Goal: Task Accomplishment & Management: Use online tool/utility

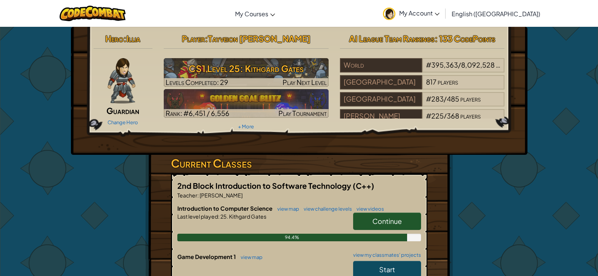
click at [385, 218] on span "Continue" at bounding box center [386, 220] width 29 height 9
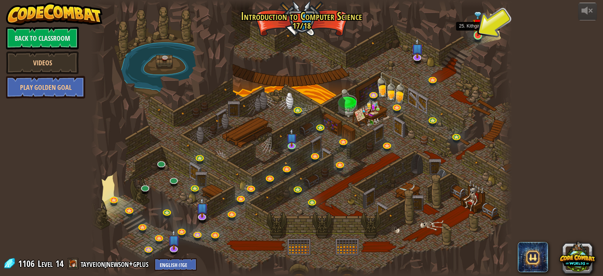
click at [479, 33] on img at bounding box center [478, 24] width 11 height 24
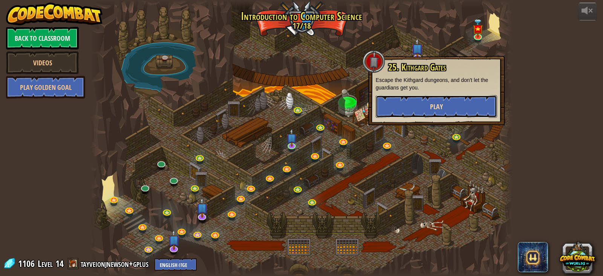
click at [442, 102] on span "Play" at bounding box center [436, 106] width 13 height 9
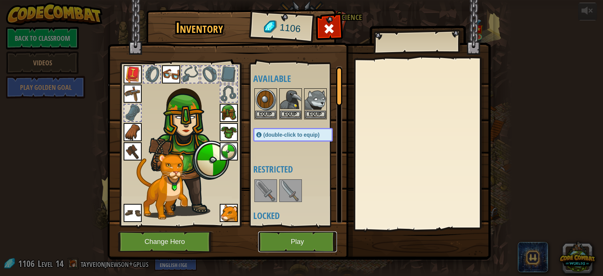
click at [290, 246] on button "Play" at bounding box center [297, 241] width 79 height 21
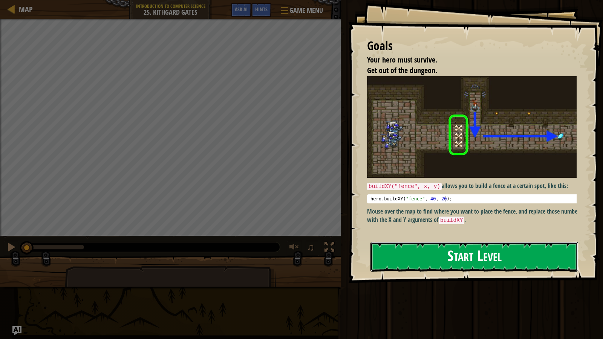
click at [453, 260] on button "Start Level" at bounding box center [475, 257] width 208 height 30
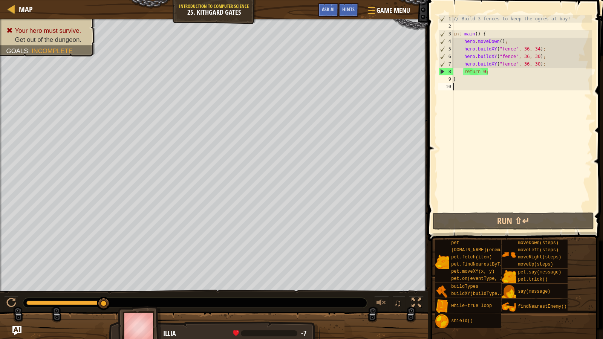
click at [566, 67] on div "// Build 3 fences to keep the ogres at bay! int main ( ) { hero . moveDown ( ) …" at bounding box center [522, 120] width 140 height 211
type textarea "hero.buildXY("fence", 36, 30);"
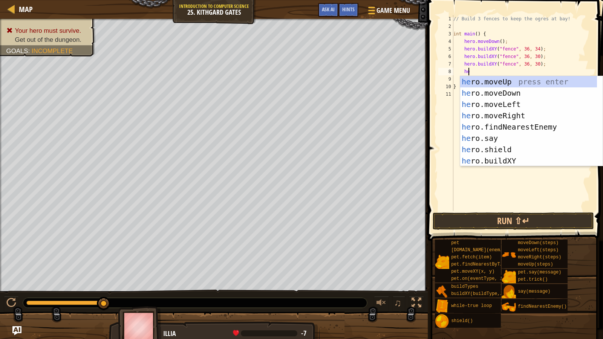
scroll to position [3, 1]
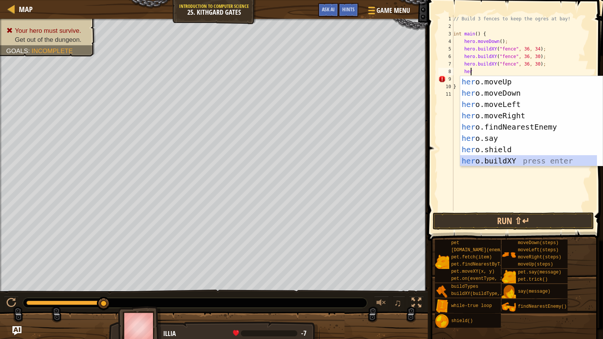
click at [504, 161] on div "her o.moveUp press enter her o.moveDown press enter her o.moveLeft press enter …" at bounding box center [528, 132] width 137 height 113
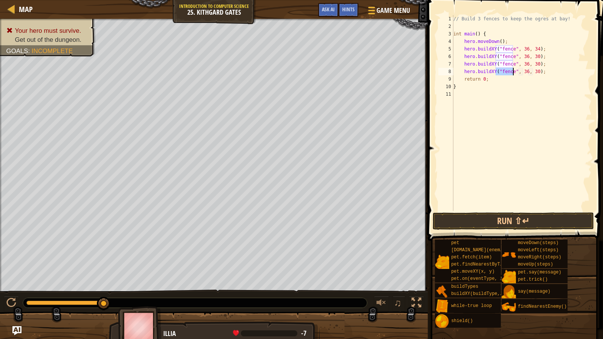
click at [562, 75] on div "// Build 3 fences to keep the ogres at bay! int main ( ) { hero . moveDown ( ) …" at bounding box center [522, 120] width 140 height 211
click at [562, 72] on div "// Build 3 fences to keep the ogres at bay! int main ( ) { hero . moveDown ( ) …" at bounding box center [522, 120] width 140 height 211
type textarea "hero.buildXY("fence", 36, 30);"
type textarea "r"
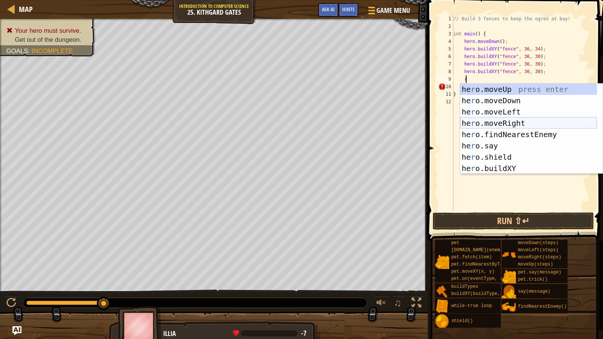
click at [505, 118] on div "he r o.moveUp press enter he r o.moveDown press enter he r o.moveLeft press ent…" at bounding box center [528, 140] width 137 height 113
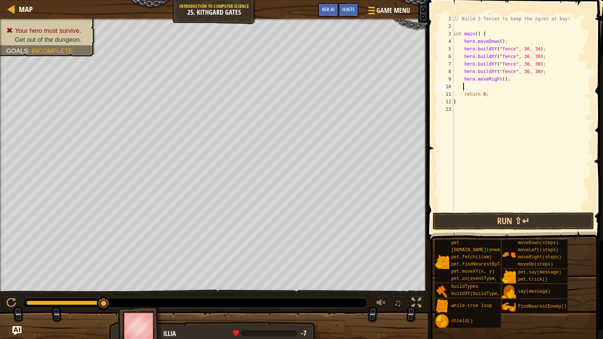
click at [500, 78] on div "// Build 3 fences to keep the ogres at bay! int main ( ) { hero . moveDown ( ) …" at bounding box center [522, 120] width 140 height 211
click at [475, 221] on button "Run ⇧↵" at bounding box center [513, 221] width 161 height 17
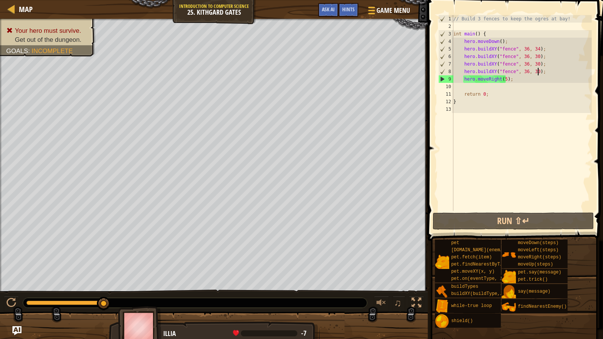
click at [540, 71] on div "// Build 3 fences to keep the ogres at bay! int main ( ) { hero . moveDown ( ) …" at bounding box center [522, 120] width 140 height 211
type textarea "hero.buildXY("fence", 36, 30);"
drag, startPoint x: 528, startPoint y: 83, endPoint x: 471, endPoint y: 85, distance: 56.6
click at [471, 85] on div "// Build 3 fences to keep the ogres at bay! int main ( ) { hero . moveDown ( ) …" at bounding box center [522, 120] width 140 height 211
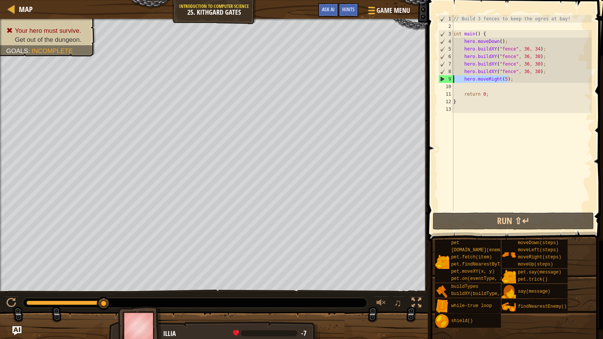
drag, startPoint x: 516, startPoint y: 79, endPoint x: 443, endPoint y: 80, distance: 72.8
click at [443, 80] on div "1 2 3 4 5 6 7 8 9 10 11 12 13 // Build 3 fences to keep the ogres at bay! int m…" at bounding box center [514, 113] width 155 height 196
type textarea "hero.moveRight(5);"
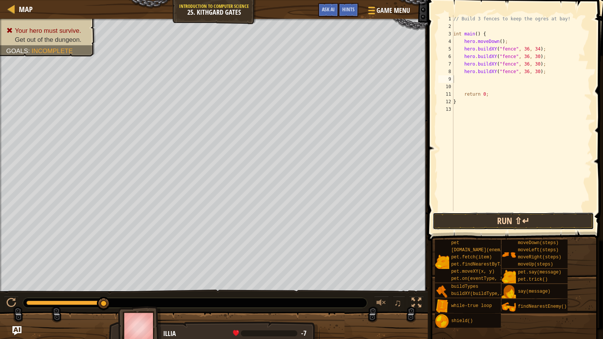
click at [502, 217] on button "Run ⇧↵" at bounding box center [513, 221] width 161 height 17
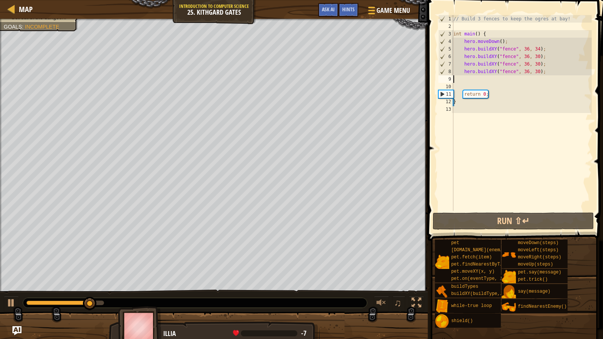
drag, startPoint x: 502, startPoint y: 217, endPoint x: 502, endPoint y: 104, distance: 112.4
click at [502, 104] on div "// Build 3 fences to keep the ogres at bay! int main ( ) { hero . moveDown ( ) …" at bounding box center [522, 120] width 140 height 211
click at [548, 74] on div "// Build 3 fences to keep the ogres at bay! int main ( ) { hero . moveDown ( ) …" at bounding box center [522, 120] width 140 height 211
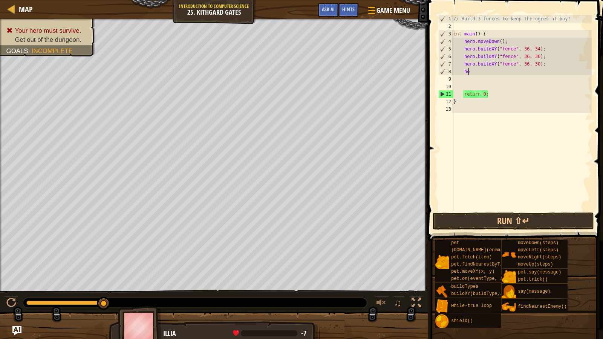
type textarea "h"
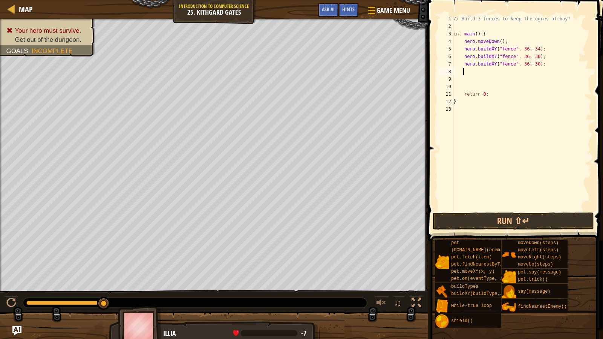
type textarea "d"
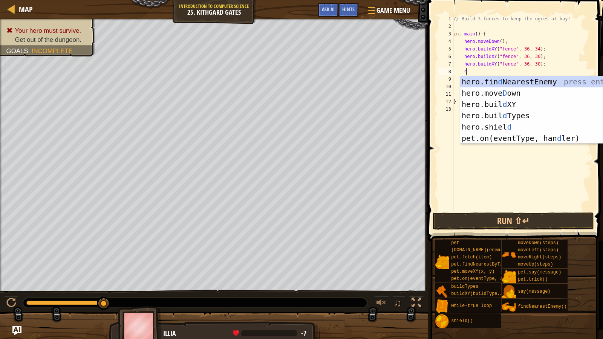
scroll to position [3, 0]
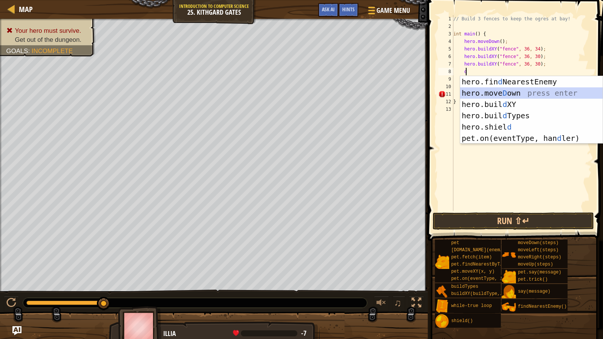
click at [517, 92] on div "hero.fin d NearestEnemy press enter hero.[PERSON_NAME] own press enter hero.bui…" at bounding box center [531, 121] width 143 height 91
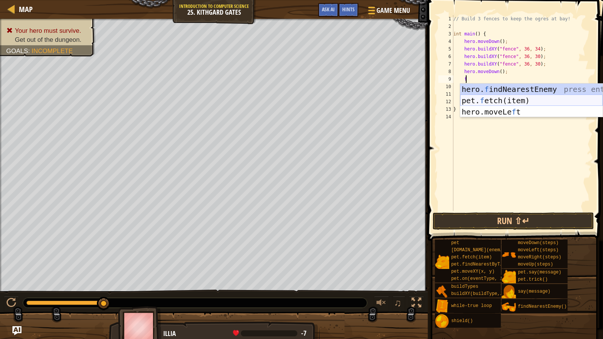
scroll to position [3, 1]
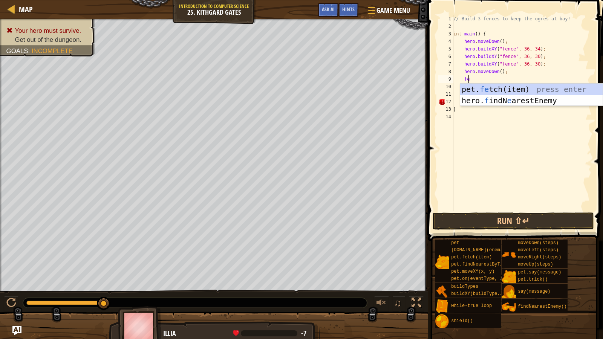
type textarea "f"
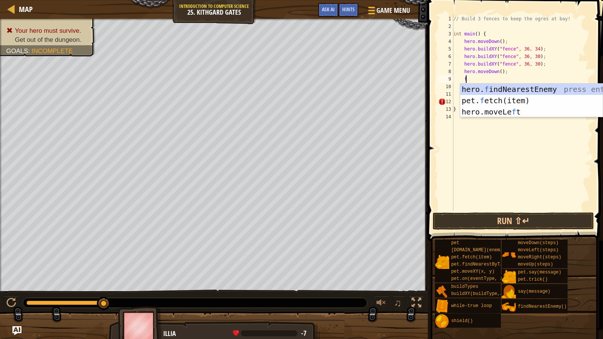
scroll to position [3, 0]
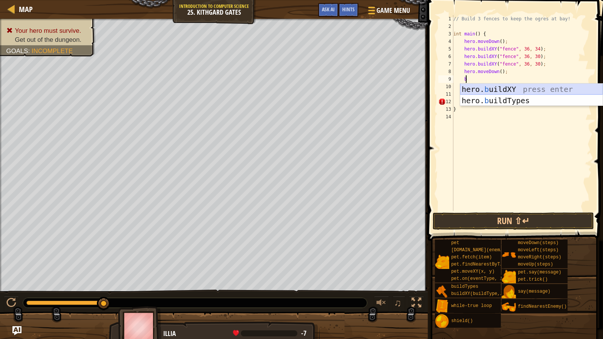
click at [498, 89] on div "hero. b uildXY press enter hero. b uildTypes press enter" at bounding box center [531, 106] width 143 height 45
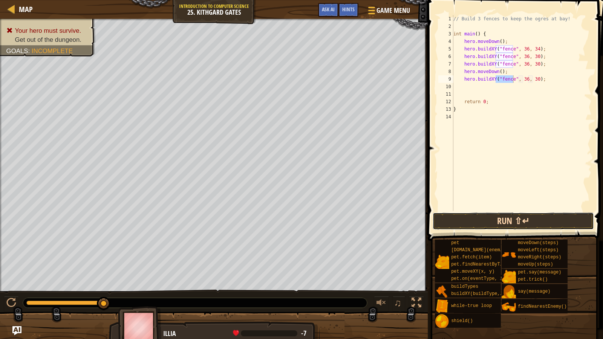
click at [502, 226] on button "Run ⇧↵" at bounding box center [513, 221] width 161 height 17
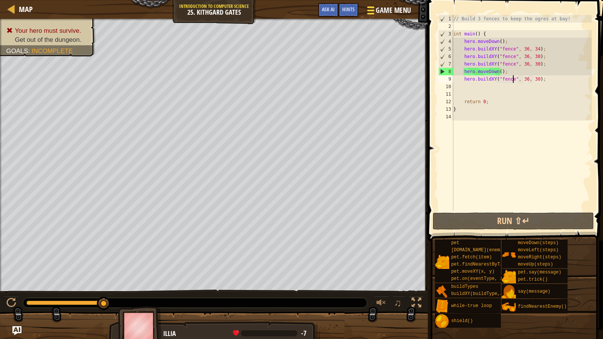
click at [383, 10] on span "Game Menu" at bounding box center [393, 10] width 35 height 10
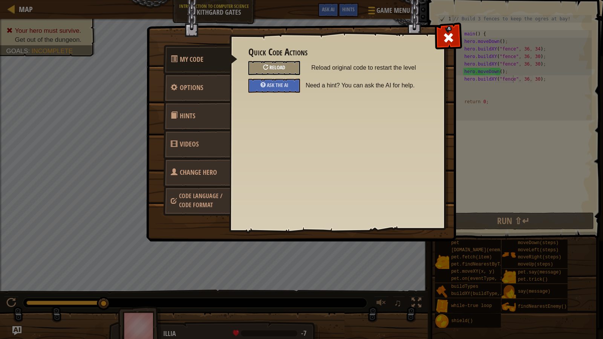
drag, startPoint x: 260, startPoint y: 55, endPoint x: 263, endPoint y: 61, distance: 6.2
click at [261, 57] on h3 "Quick Code Actions" at bounding box center [338, 52] width 178 height 10
click at [264, 64] on div "Reload" at bounding box center [275, 68] width 52 height 14
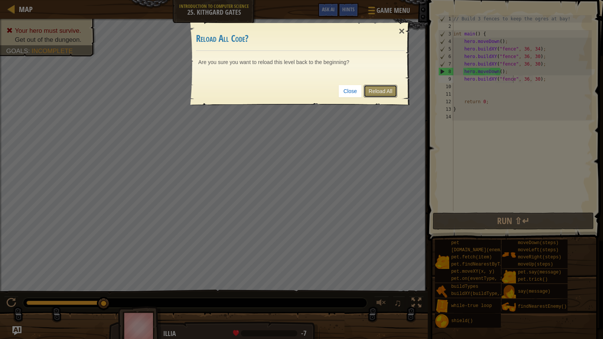
click at [367, 90] on link "Reload All" at bounding box center [381, 91] width 34 height 13
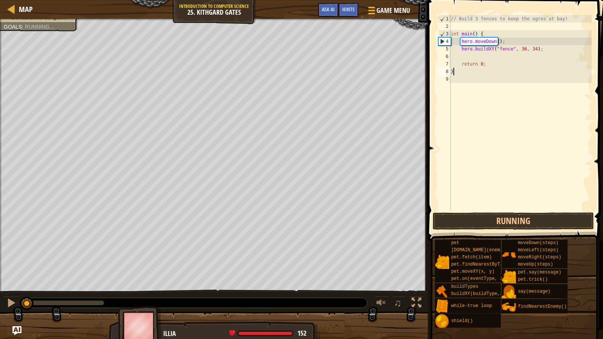
scroll to position [3, 0]
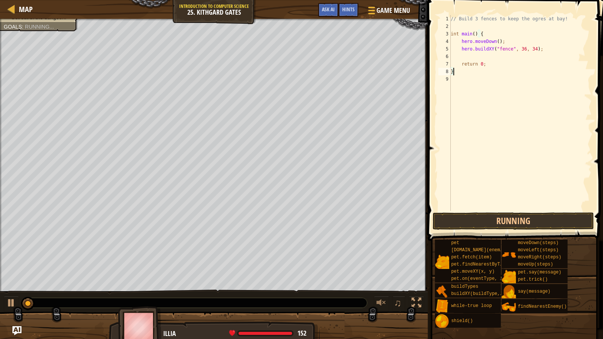
click at [537, 50] on div "// Build 3 fences to keep the ogres at bay! int main ( ) { hero . moveDown ( ) …" at bounding box center [521, 120] width 143 height 211
type textarea "hero.buildXY("fence", 36, 34);"
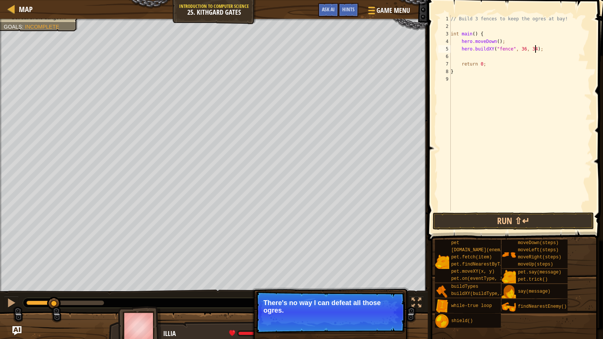
click at [492, 56] on div "// Build 3 fences to keep the ogres at bay! int main ( ) { hero . moveDown ( ) …" at bounding box center [521, 120] width 143 height 211
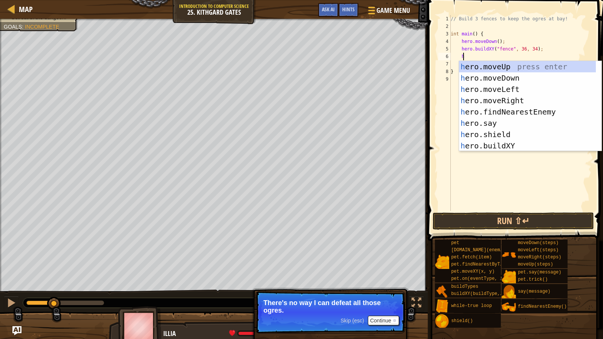
scroll to position [3, 0]
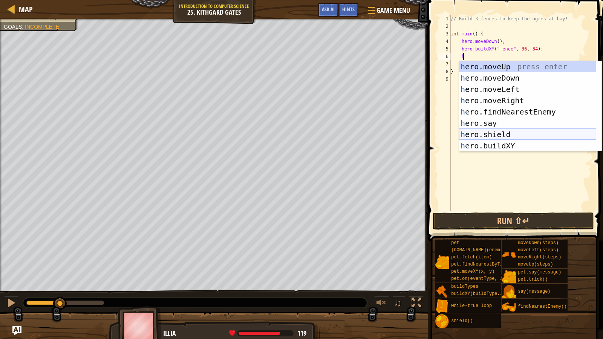
click at [506, 145] on div "h ero.moveUp press enter h ero.moveDown press enter h ero.moveLeft press enter …" at bounding box center [530, 117] width 143 height 113
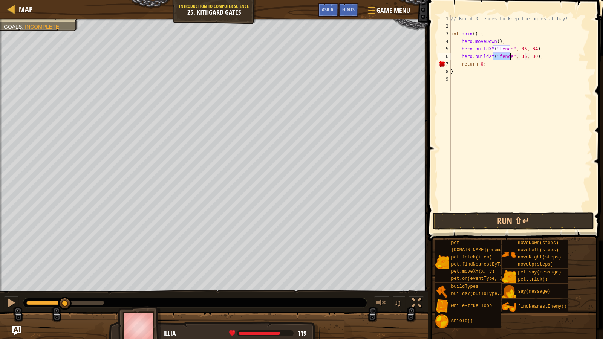
type textarea "hero.buildXY("fence", 36, 30);"
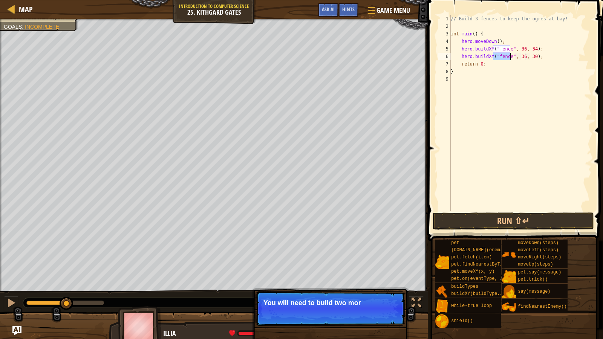
click at [540, 58] on div "// Build 3 fences to keep the ogres at bay! int main ( ) { hero . moveDown ( ) …" at bounding box center [521, 120] width 143 height 211
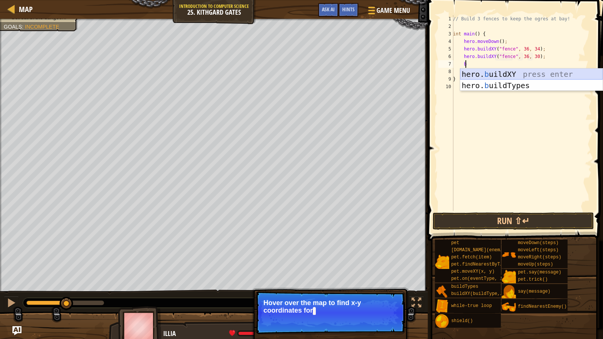
click at [489, 74] on div "hero. b uildXY press enter hero. b uildTypes press enter" at bounding box center [531, 91] width 143 height 45
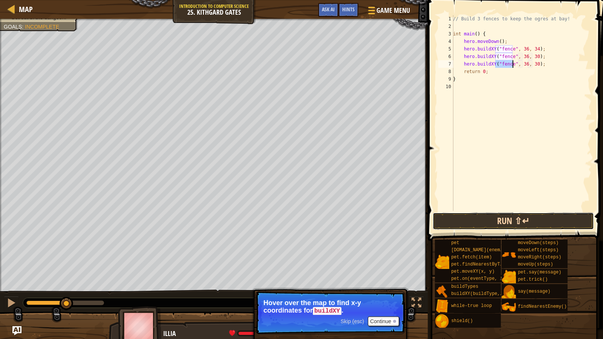
click at [526, 223] on button "Run ⇧↵" at bounding box center [513, 221] width 161 height 17
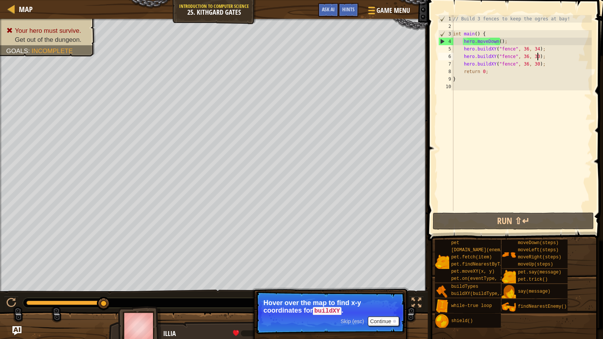
drag, startPoint x: 561, startPoint y: 59, endPoint x: 515, endPoint y: 63, distance: 46.2
click at [515, 63] on div "// Build 3 fences to keep the ogres at bay! int main ( ) { hero . moveDown ( ) …" at bounding box center [522, 120] width 140 height 211
drag, startPoint x: 549, startPoint y: 63, endPoint x: 459, endPoint y: 66, distance: 89.8
click at [459, 66] on div "// Build 3 fences to keep the ogres at bay! int main ( ) { hero . moveDown ( ) …" at bounding box center [522, 120] width 140 height 211
type textarea "hero.buildXY("fence", 36, 30);"
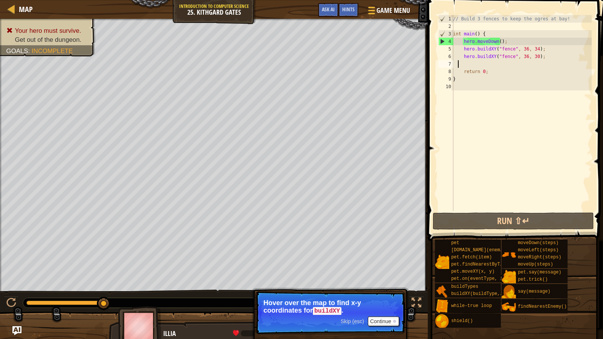
scroll to position [3, 0]
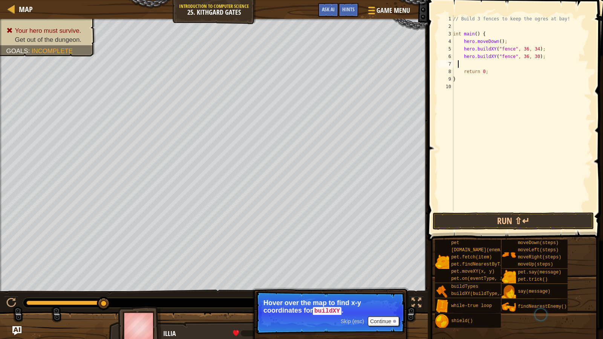
click at [522, 57] on div "// Build 3 fences to keep the ogres at bay! int main ( ) { hero . moveDown ( ) …" at bounding box center [522, 120] width 140 height 211
click at [535, 54] on div "// Build 3 fences to keep the ogres at bay! int main ( ) { hero . moveDown ( ) …" at bounding box center [522, 120] width 140 height 211
click at [522, 56] on div "// Build 3 fences to keep the ogres at bay! int main ( ) { hero . moveDown ( ) …" at bounding box center [522, 120] width 140 height 211
click at [479, 228] on button "Run ⇧↵" at bounding box center [513, 221] width 161 height 17
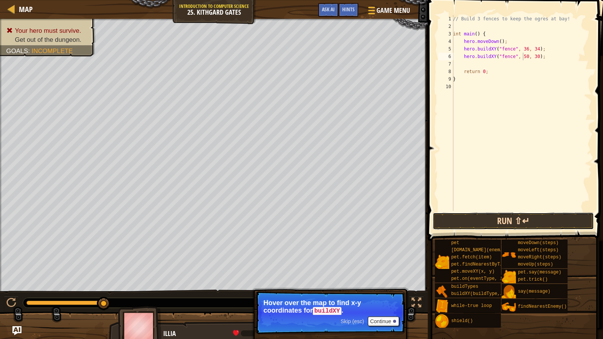
click at [482, 222] on button "Run ⇧↵" at bounding box center [513, 221] width 161 height 17
type textarea "hero.buildXY("fence", 36, 30);"
click at [542, 220] on button "Run ⇧↵" at bounding box center [513, 221] width 161 height 17
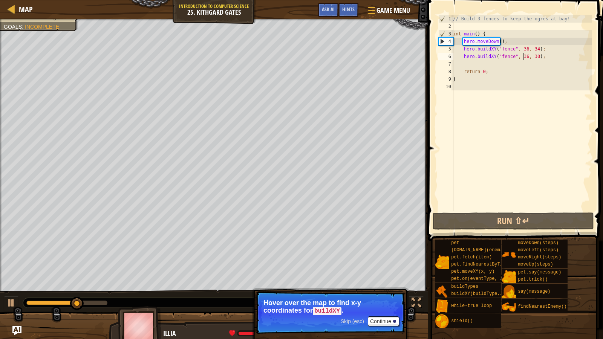
click at [550, 59] on div "// Build 3 fences to keep the ogres at bay! int main ( ) { hero . moveDown ( ) …" at bounding box center [522, 120] width 140 height 211
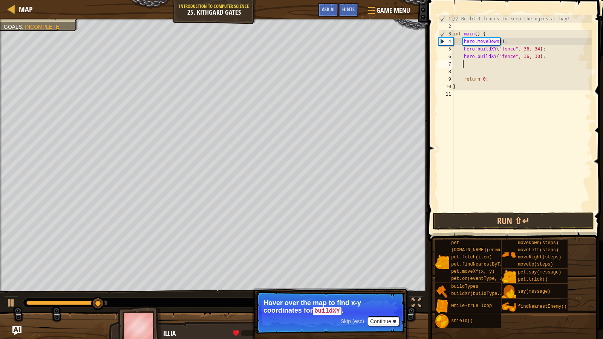
scroll to position [3, 0]
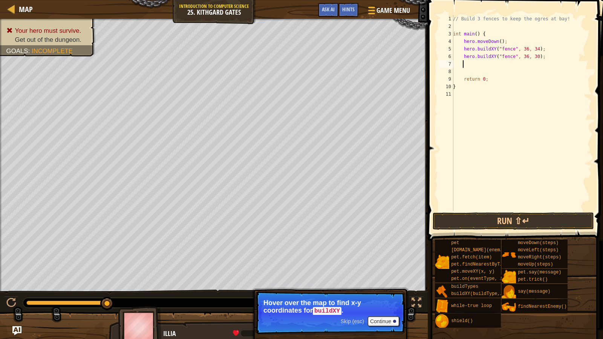
type textarea "x"
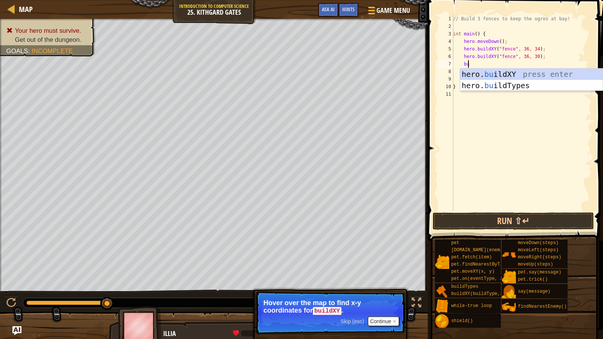
scroll to position [3, 1]
click at [533, 70] on div "hero. [PERSON_NAME] ldXY press enter hero. [PERSON_NAME] ldTypes press enter" at bounding box center [531, 91] width 143 height 45
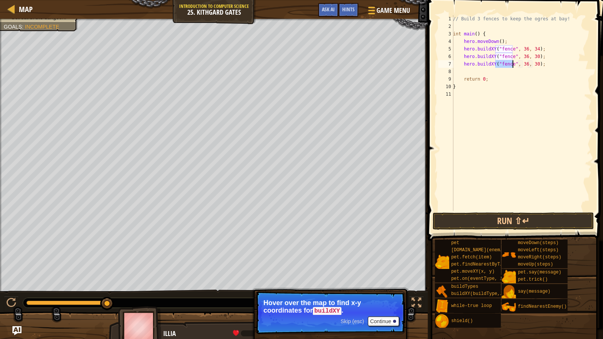
click at [533, 64] on div "// Build 3 fences to keep the ogres at bay! int main ( ) { hero . moveDown ( ) …" at bounding box center [522, 120] width 140 height 211
type textarea "hero.buildXY("fence", 36, 28);"
click at [538, 221] on button "Run ⇧↵" at bounding box center [513, 221] width 161 height 17
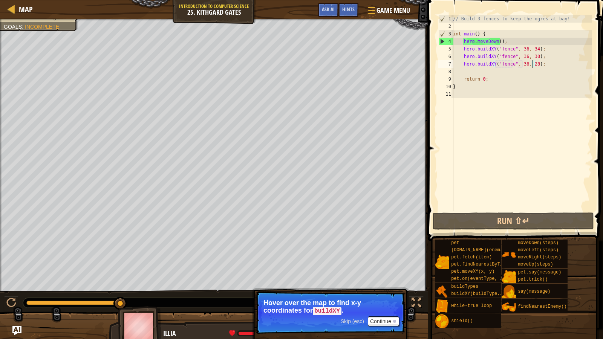
click at [545, 66] on div "// Build 3 fences to keep the ogres at bay! int main ( ) { hero . moveDown ( ) …" at bounding box center [522, 120] width 140 height 211
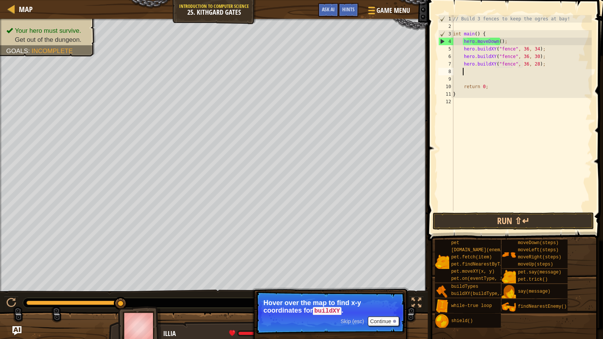
scroll to position [3, 0]
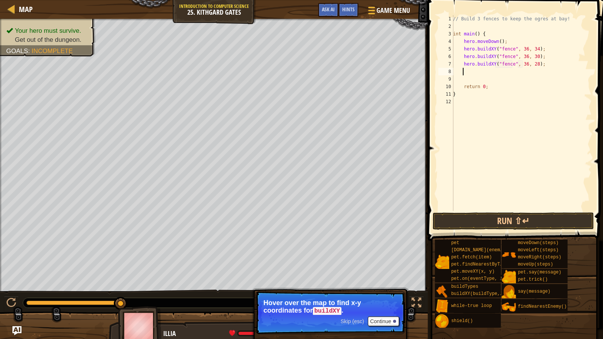
type textarea "r"
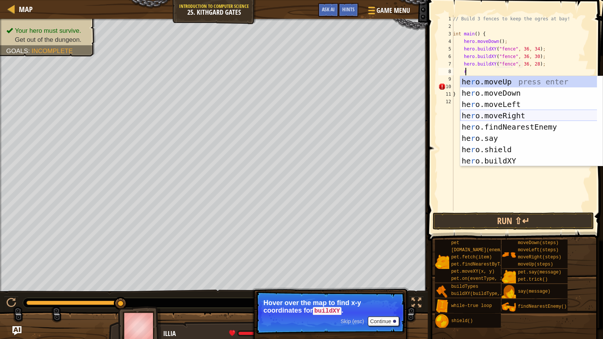
drag, startPoint x: 508, startPoint y: 115, endPoint x: 498, endPoint y: 111, distance: 10.5
click at [508, 115] on div "he r o.moveUp press enter he r o.moveDown press enter he r o.moveLeft press ent…" at bounding box center [531, 132] width 143 height 113
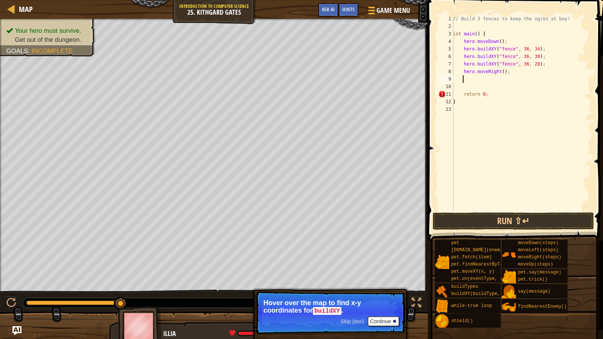
click at [499, 71] on div "// Build 3 fences to keep the ogres at bay! int main ( ) { hero . moveDown ( ) …" at bounding box center [522, 120] width 140 height 211
click at [500, 71] on div "// Build 3 fences to keep the ogres at bay! int main ( ) { hero . moveDown ( ) …" at bounding box center [522, 120] width 140 height 211
type textarea "hero.moveRight(5);"
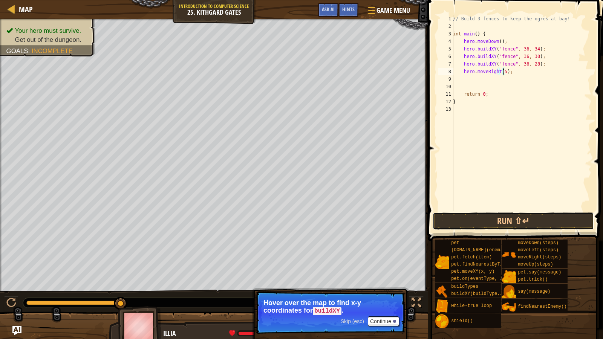
drag, startPoint x: 505, startPoint y: 219, endPoint x: 447, endPoint y: 187, distance: 66.3
click at [505, 219] on button "Run ⇧↵" at bounding box center [513, 221] width 161 height 17
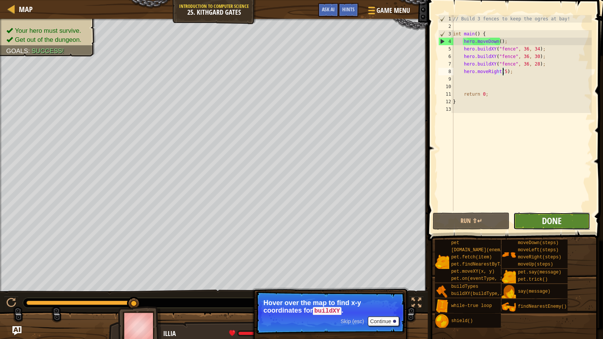
click at [551, 222] on span "Done" at bounding box center [552, 221] width 20 height 12
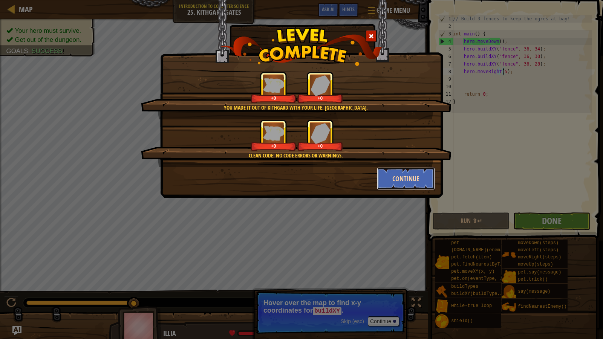
click at [411, 177] on button "Continue" at bounding box center [406, 178] width 58 height 23
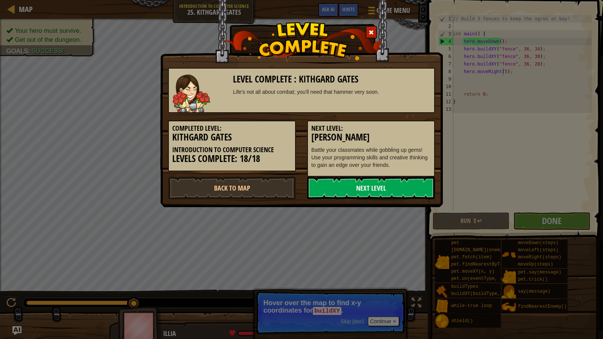
click at [399, 186] on link "Next Level" at bounding box center [371, 188] width 128 height 23
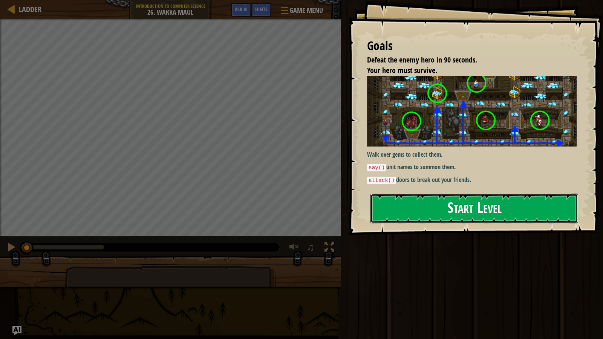
click at [381, 209] on button "Start Level" at bounding box center [475, 209] width 208 height 30
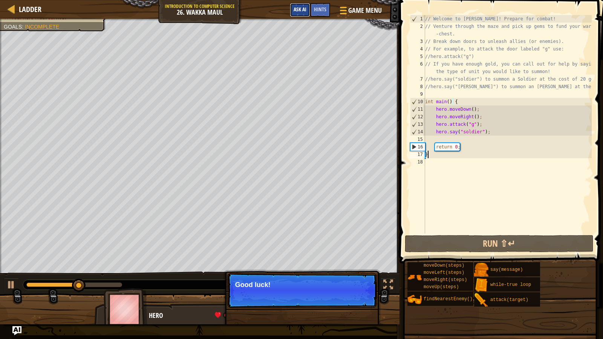
click at [299, 16] on button "Ask AI" at bounding box center [300, 10] width 20 height 14
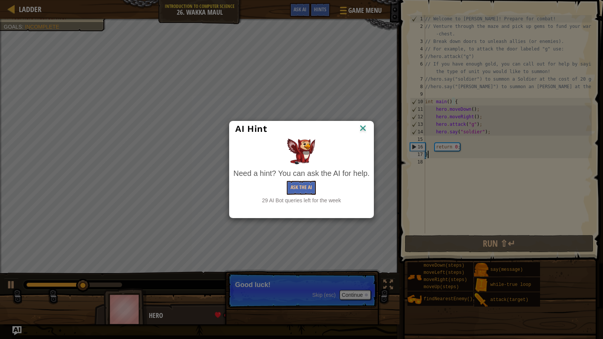
click at [302, 179] on div "Need a hint? You can ask the AI for help. Ask the AI 29 AI Bot queries left for…" at bounding box center [301, 186] width 136 height 36
click at [301, 182] on button "Ask the AI" at bounding box center [301, 188] width 29 height 14
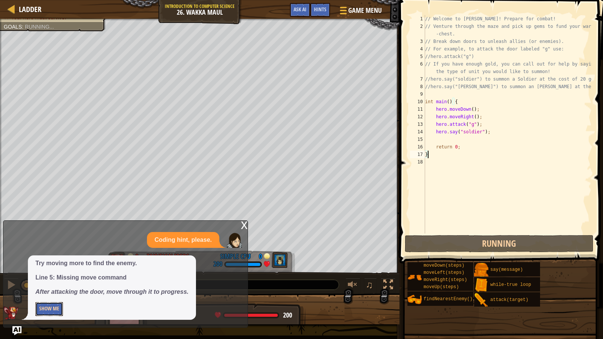
click at [47, 275] on button "Show Me" at bounding box center [49, 309] width 28 height 14
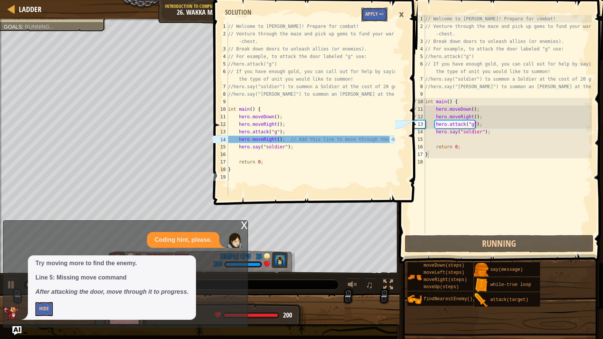
click at [364, 11] on button "Apply =>" at bounding box center [375, 15] width 26 height 14
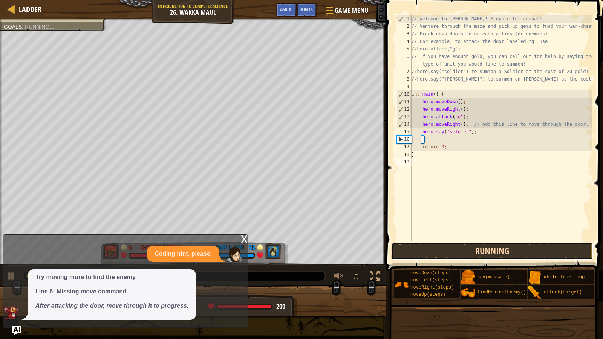
click at [450, 256] on button "Running" at bounding box center [492, 251] width 202 height 17
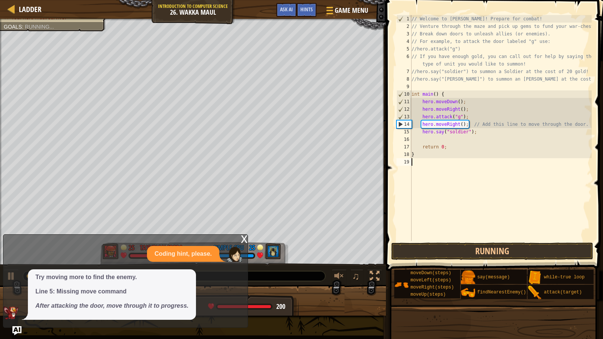
click at [245, 239] on div "x" at bounding box center [244, 239] width 7 height 8
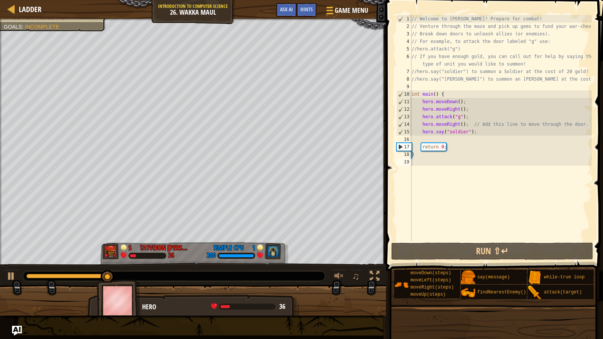
click at [19, 275] on img "Ask AI" at bounding box center [17, 331] width 10 height 10
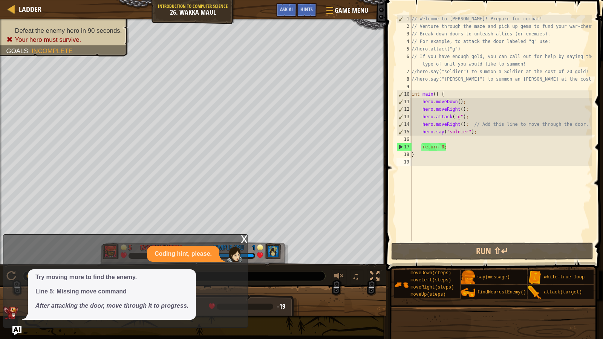
click at [239, 244] on div "x Coding hint, please. Try moving more to find the enemy. Line 5: Missing move …" at bounding box center [125, 282] width 245 height 94
click at [244, 239] on div "x" at bounding box center [244, 239] width 7 height 8
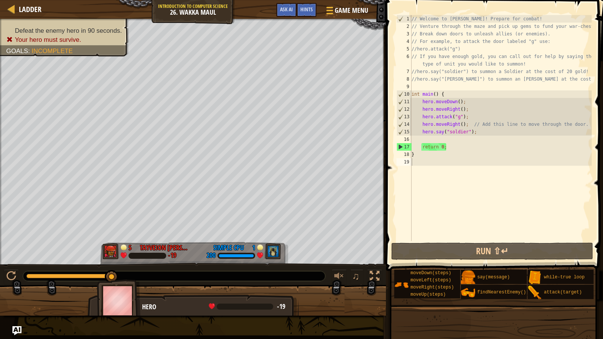
click at [283, 17] on div "Game Menu Done Hints Ask AI" at bounding box center [323, 12] width 100 height 18
click at [284, 8] on span "Ask AI" at bounding box center [286, 9] width 13 height 7
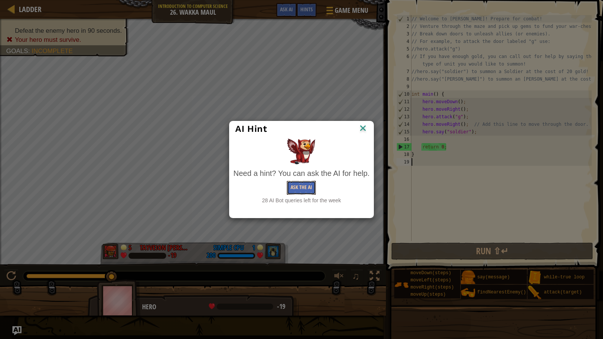
click at [302, 187] on button "Ask the AI" at bounding box center [301, 188] width 29 height 14
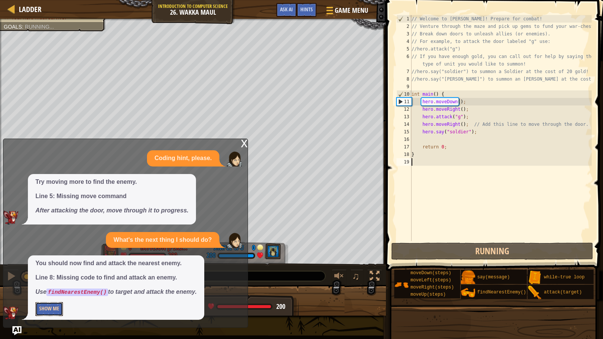
click at [46, 275] on button "Show Me" at bounding box center [49, 309] width 28 height 14
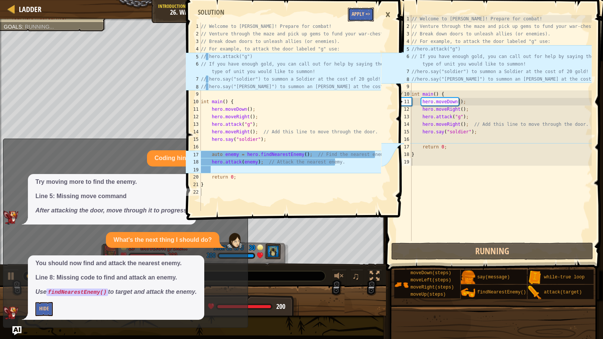
click at [349, 17] on button "Apply =>" at bounding box center [361, 15] width 26 height 14
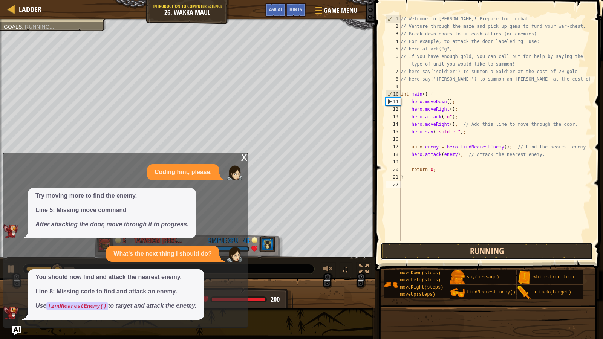
click at [431, 246] on button "Running" at bounding box center [487, 251] width 213 height 17
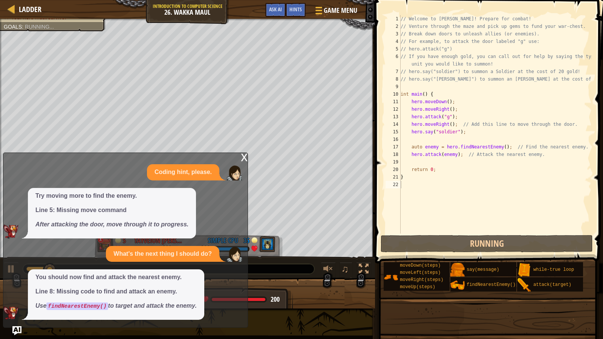
click at [241, 158] on div "x" at bounding box center [244, 157] width 7 height 8
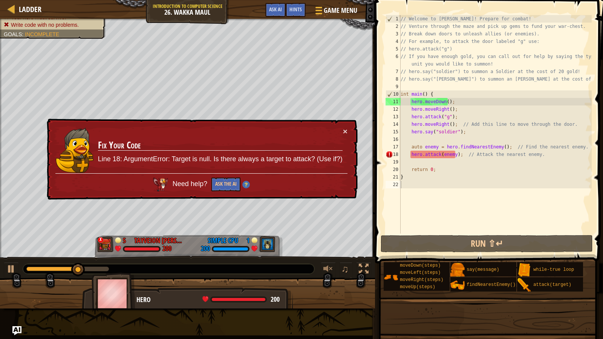
type textarea "hero.attack(enemy); // Attack the nearest enemy."
click at [462, 153] on div "// Welcome to [PERSON_NAME]! Prepare for combat! // Venture through the maze an…" at bounding box center [495, 132] width 193 height 234
click at [462, 155] on div "// Welcome to [PERSON_NAME]! Prepare for combat! // Venture through the maze an…" at bounding box center [495, 132] width 193 height 234
click at [453, 157] on div "// Welcome to [PERSON_NAME]! Prepare for combat! // Venture through the maze an…" at bounding box center [495, 132] width 193 height 234
click at [465, 158] on div "// Welcome to [PERSON_NAME]! Prepare for combat! // Venture through the maze an…" at bounding box center [495, 132] width 193 height 234
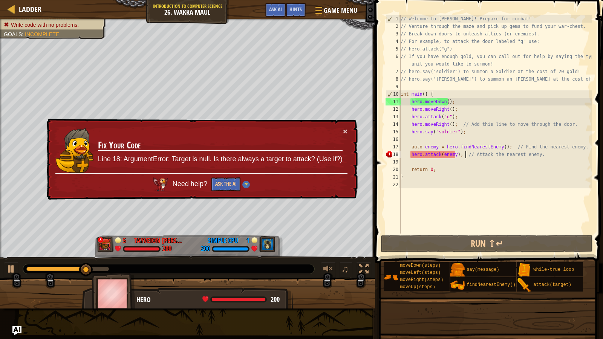
click at [512, 157] on div "// Welcome to [PERSON_NAME]! Prepare for combat! // Venture through the maze an…" at bounding box center [495, 132] width 193 height 234
click at [269, 12] on span "Ask AI" at bounding box center [275, 9] width 13 height 7
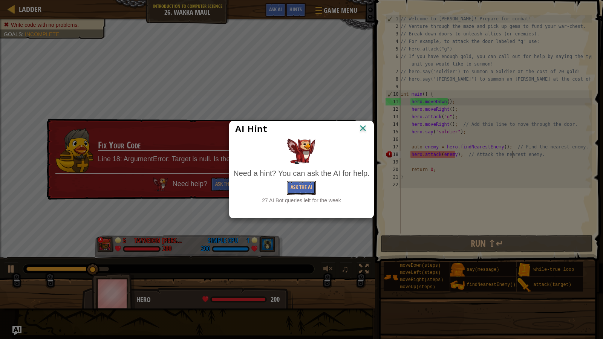
click at [310, 190] on button "Ask the AI" at bounding box center [301, 188] width 29 height 14
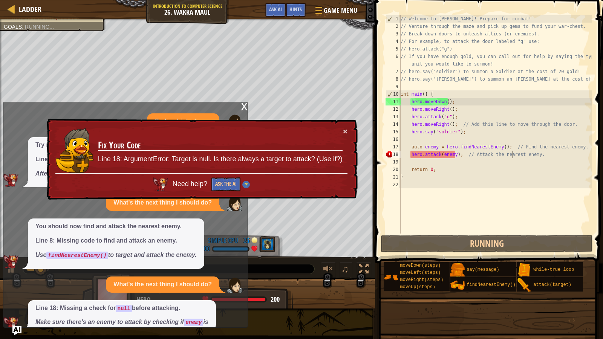
scroll to position [34, 0]
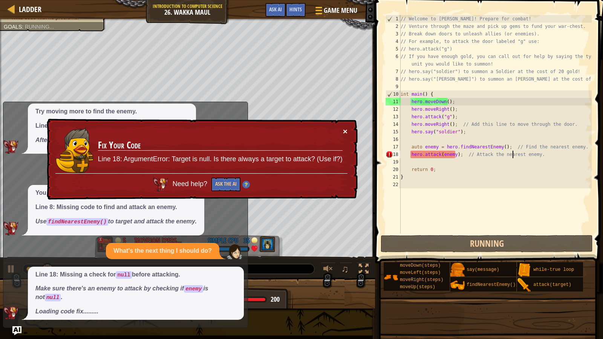
click at [345, 130] on button "×" at bounding box center [345, 131] width 5 height 8
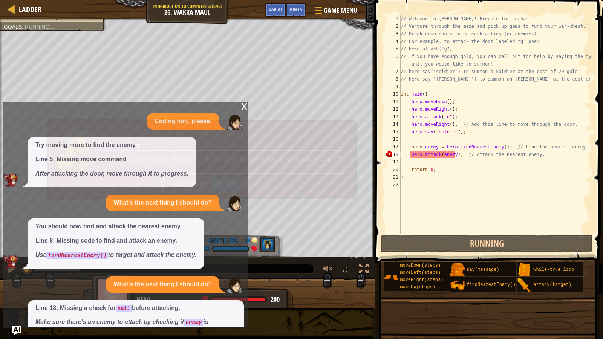
scroll to position [39, 0]
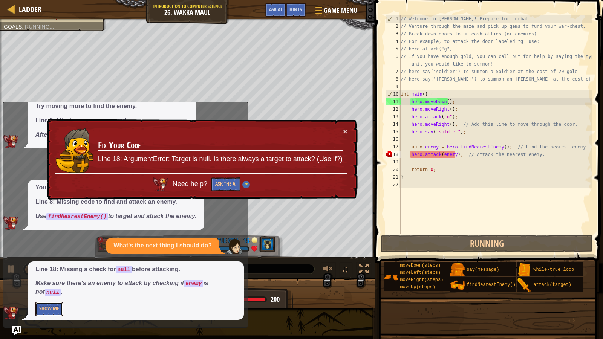
click at [55, 275] on button "Show Me" at bounding box center [49, 309] width 28 height 14
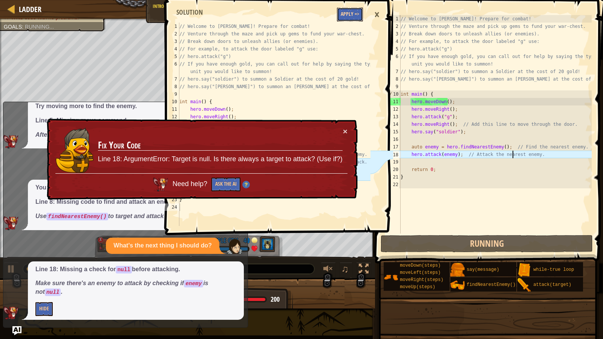
click at [342, 16] on button "Apply =>" at bounding box center [350, 15] width 26 height 14
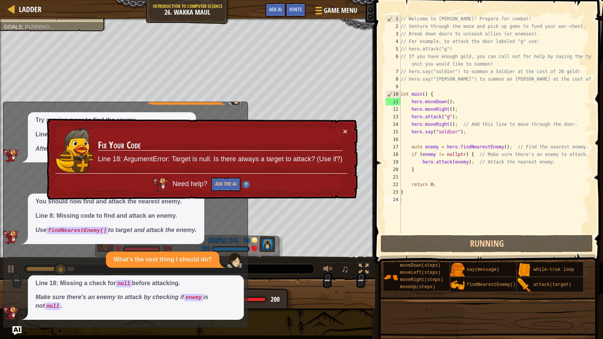
scroll to position [25, 0]
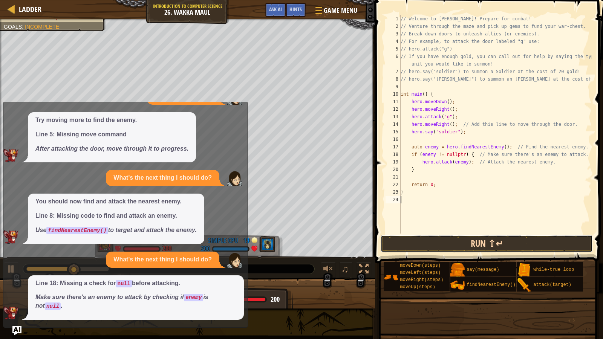
click at [471, 237] on button "Run ⇧↵" at bounding box center [487, 243] width 213 height 17
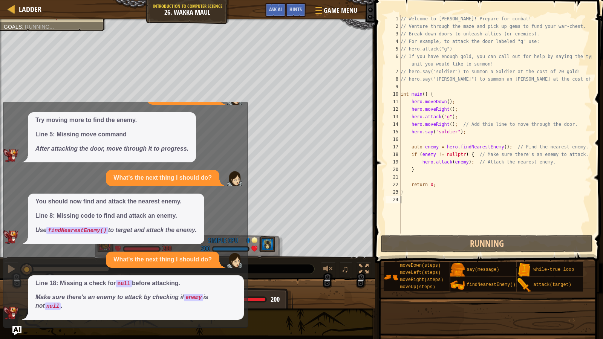
click at [242, 114] on div "Try moving more to find the enemy. Line 5: Missing move command After attacking…" at bounding box center [123, 137] width 241 height 51
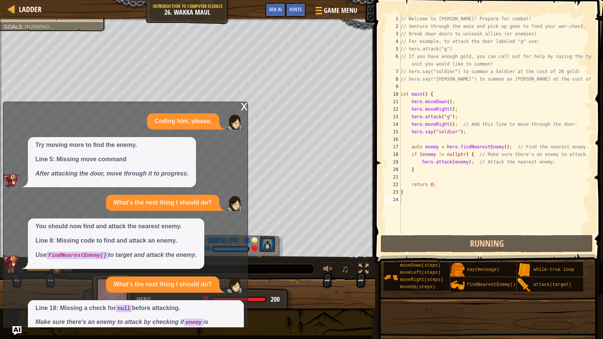
click at [245, 106] on div "x" at bounding box center [244, 106] width 7 height 8
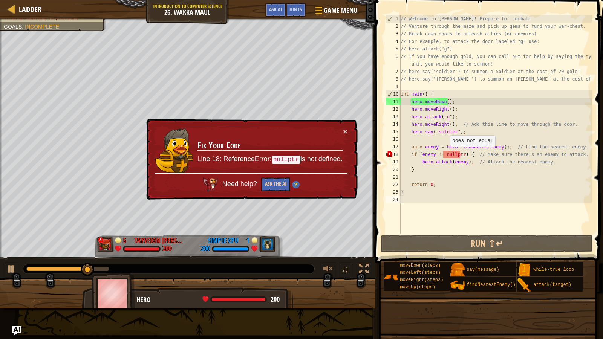
click at [446, 154] on div "// Welcome to [PERSON_NAME]! Prepare for combat! // Venture through the maze an…" at bounding box center [495, 132] width 193 height 234
type textarea "if (enemy != nullptr) { // Make sure there's an enemy to attack."
click at [271, 178] on button "Ask the AI" at bounding box center [275, 185] width 29 height 14
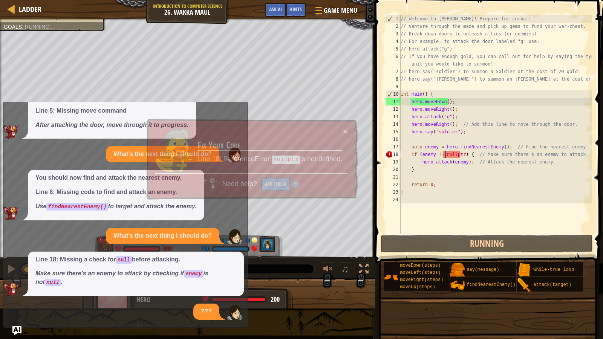
scroll to position [106, 0]
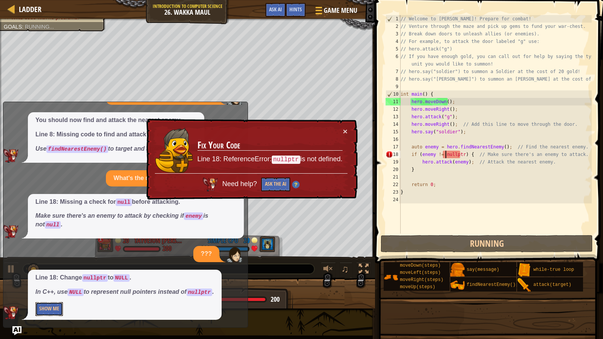
drag, startPoint x: 49, startPoint y: 310, endPoint x: 53, endPoint y: 306, distance: 5.1
click at [50, 275] on button "Show Me" at bounding box center [49, 309] width 28 height 14
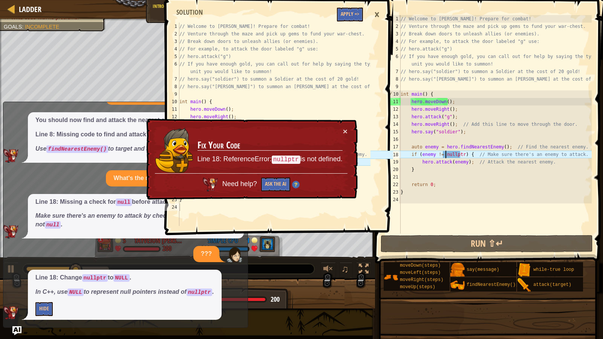
click at [346, 21] on span at bounding box center [280, 107] width 234 height 258
click at [346, 17] on button "Apply =>" at bounding box center [350, 15] width 26 height 14
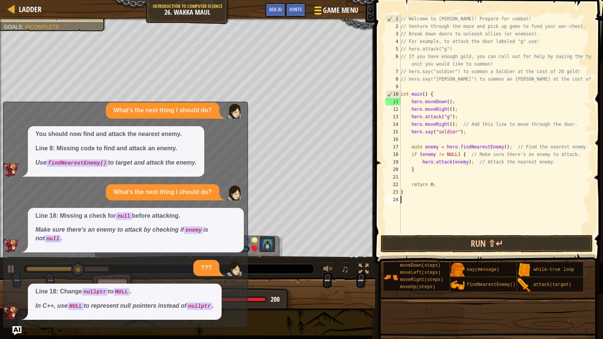
scroll to position [92, 0]
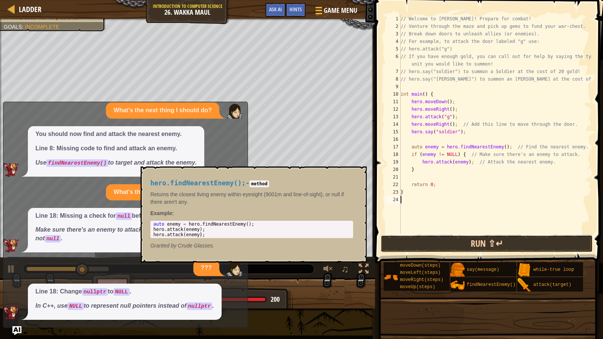
click at [485, 246] on button "Run ⇧↵" at bounding box center [487, 243] width 213 height 17
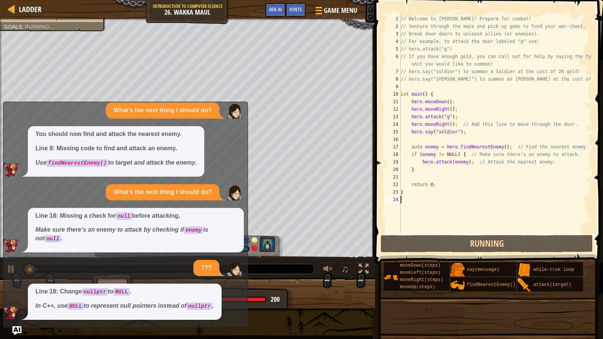
scroll to position [0, 0]
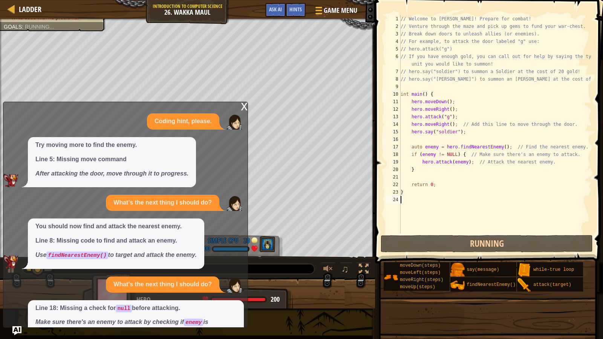
click at [244, 104] on div "x" at bounding box center [244, 106] width 7 height 8
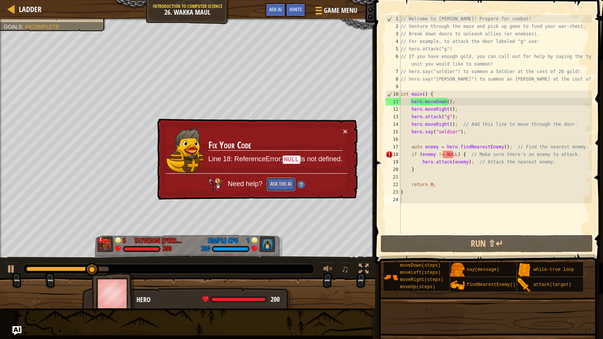
click at [272, 179] on button "Ask the AI" at bounding box center [280, 185] width 29 height 14
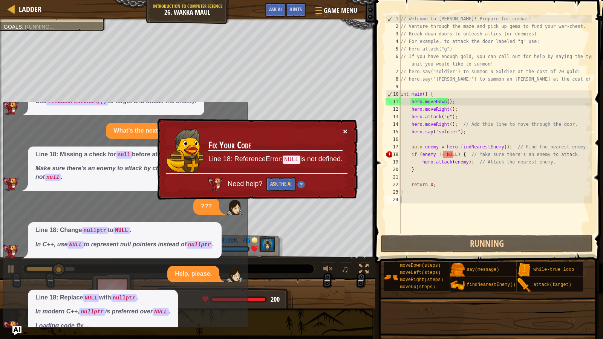
scroll to position [168, 0]
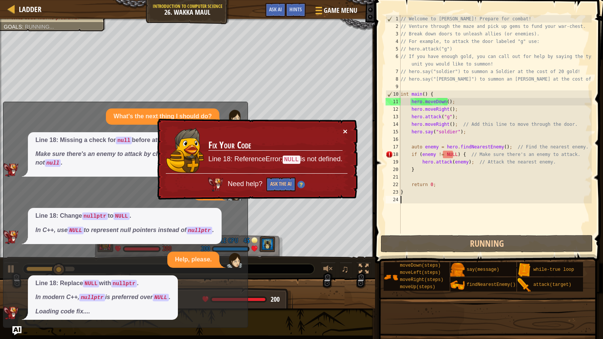
click at [344, 132] on button "×" at bounding box center [345, 131] width 5 height 8
click at [346, 131] on button "×" at bounding box center [345, 132] width 5 height 8
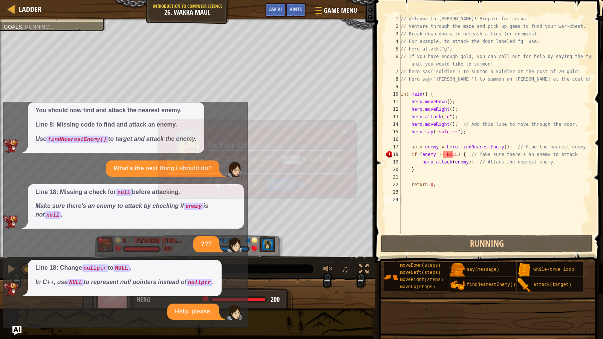
scroll to position [173, 0]
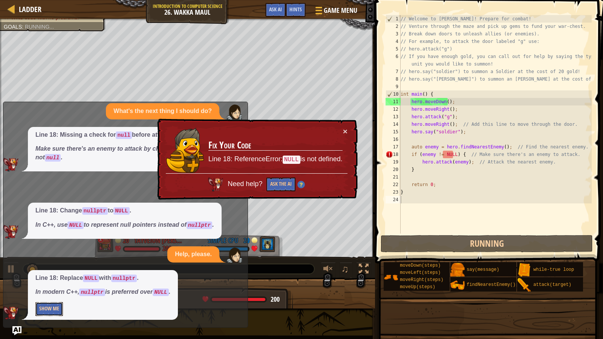
click at [44, 275] on button "Show Me" at bounding box center [49, 309] width 28 height 14
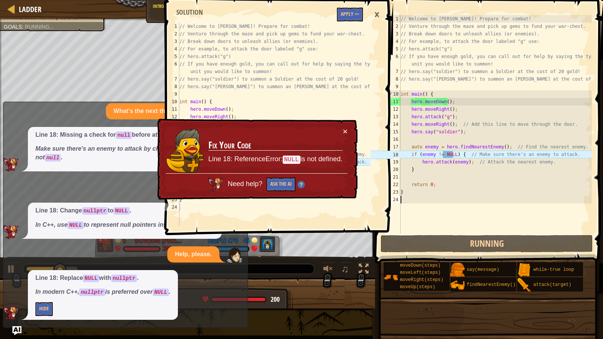
click at [338, 127] on div "× Fix Your Code Line 18: ReferenceError: NULL is not defined. Need help? Ask th…" at bounding box center [257, 159] width 202 height 81
click at [342, 131] on td "Fix Your Code Line 18: ReferenceError: NULL is not defined." at bounding box center [275, 150] width 135 height 46
click at [343, 132] on button "×" at bounding box center [345, 131] width 5 height 8
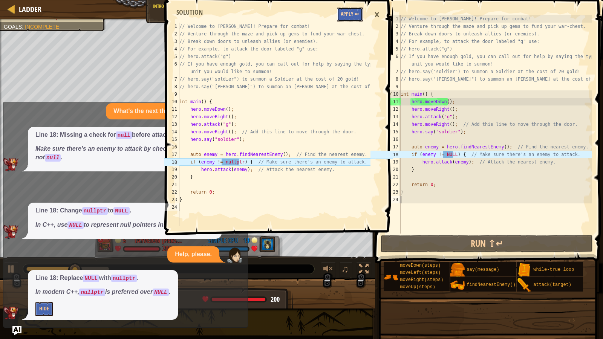
click at [343, 14] on button "Apply =>" at bounding box center [350, 15] width 26 height 14
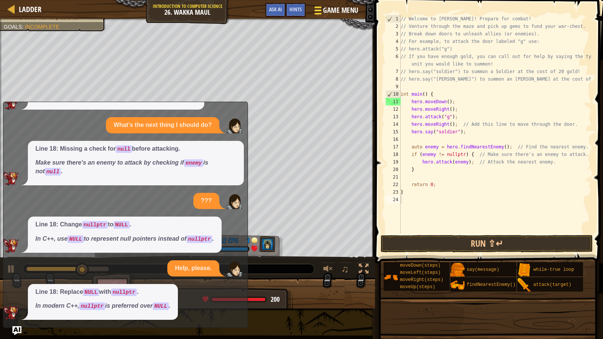
scroll to position [160, 0]
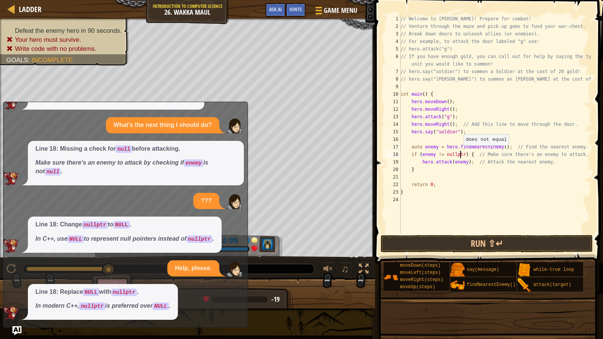
click at [460, 153] on div "// Welcome to [PERSON_NAME]! Prepare for combat! // Venture through the maze an…" at bounding box center [495, 132] width 193 height 234
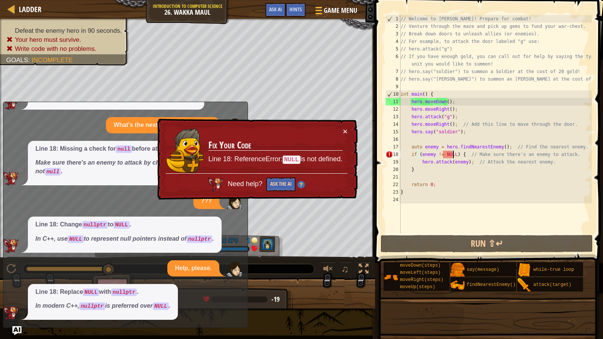
type textarea "if (enemy != NULL) { // Make sure there's an enemy to attack."
click at [281, 185] on button "Ask the AI" at bounding box center [281, 185] width 29 height 14
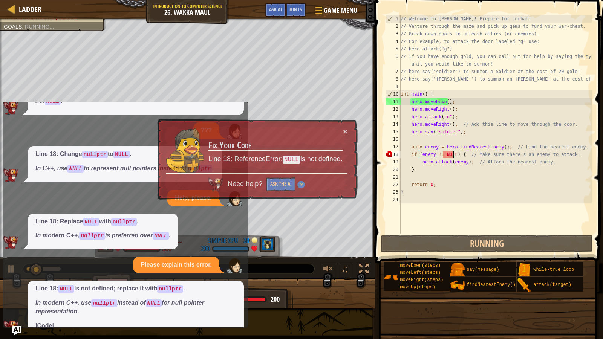
scroll to position [244, 0]
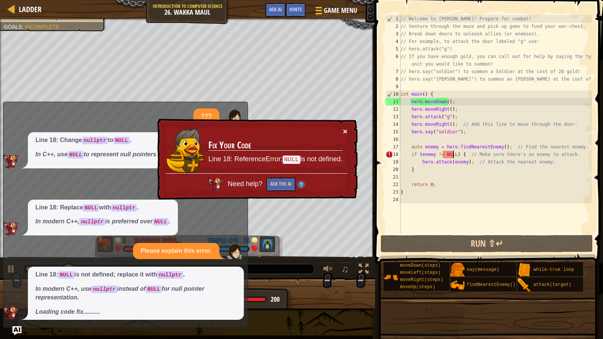
click at [346, 132] on button "×" at bounding box center [345, 131] width 5 height 8
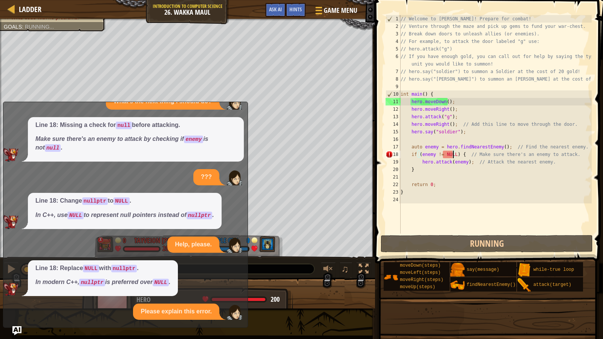
scroll to position [250, 0]
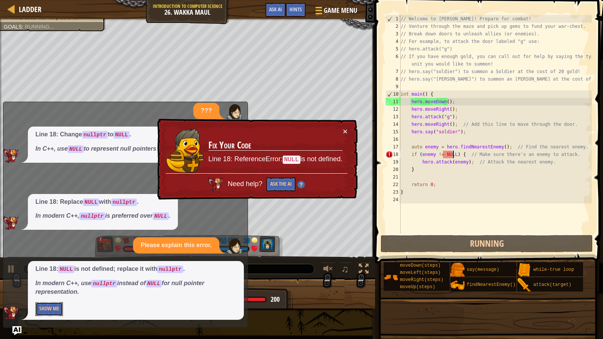
click at [46, 275] on div "Line 18: NULL is not defined; replace it with nullptr . In modern C++, use null…" at bounding box center [136, 290] width 216 height 59
click at [55, 275] on button "Show Me" at bounding box center [49, 309] width 28 height 14
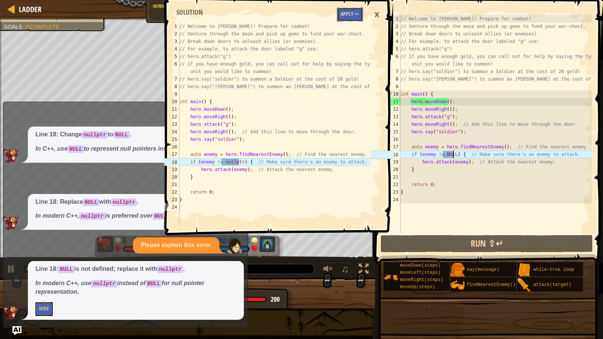
click at [342, 19] on button "Apply =>" at bounding box center [350, 15] width 26 height 14
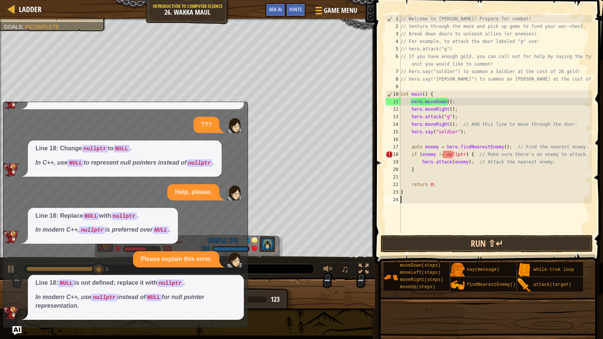
scroll to position [3, 0]
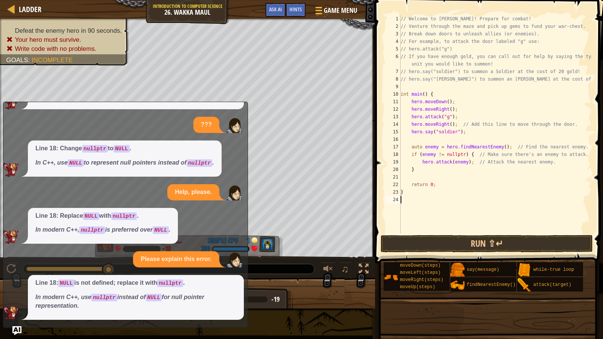
click at [442, 230] on div "// Welcome to [PERSON_NAME]! Prepare for combat! // Venture through the maze an…" at bounding box center [495, 132] width 193 height 234
click at [447, 242] on button "Run ⇧↵" at bounding box center [487, 243] width 213 height 17
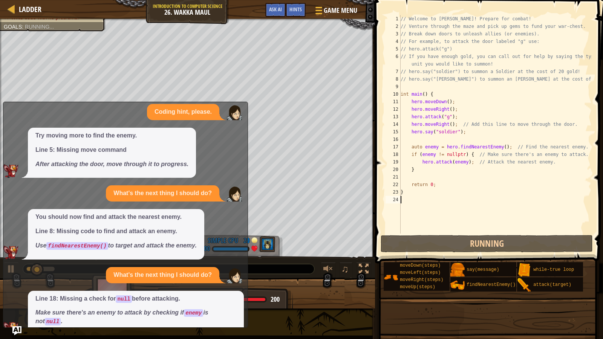
scroll to position [0, 0]
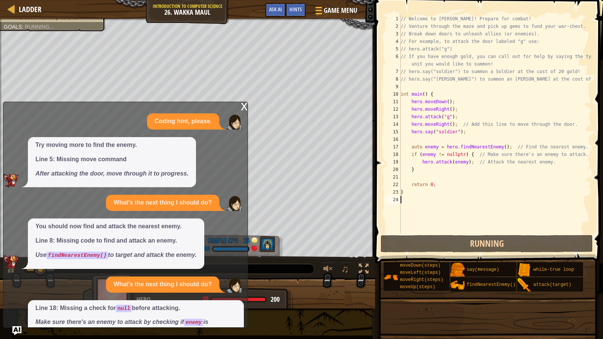
click at [242, 105] on div "x" at bounding box center [244, 106] width 7 height 8
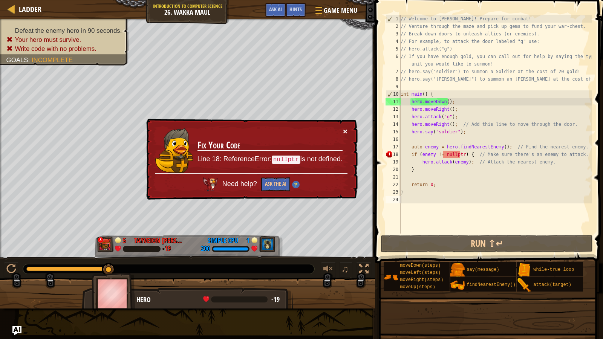
click at [346, 132] on button "×" at bounding box center [345, 131] width 5 height 8
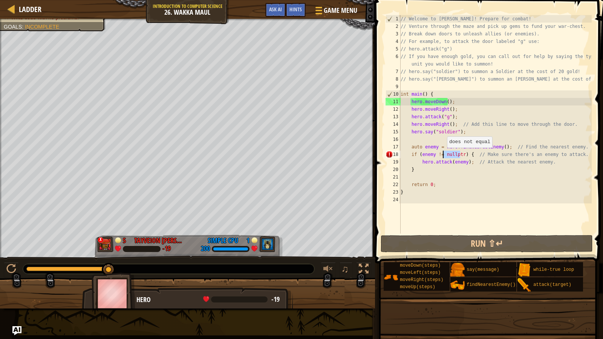
drag, startPoint x: 461, startPoint y: 155, endPoint x: 443, endPoint y: 155, distance: 17.4
click at [443, 155] on div "// Welcome to [PERSON_NAME]! Prepare for combat! // Venture through the maze an…" at bounding box center [495, 132] width 193 height 234
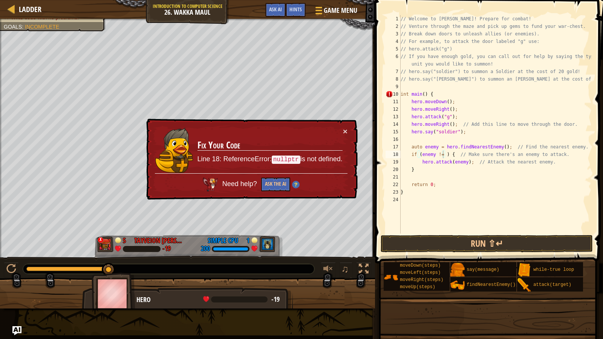
drag, startPoint x: 301, startPoint y: 156, endPoint x: 379, endPoint y: 157, distance: 78.8
click at [301, 156] on p "Line 18: ReferenceError: nullptr is not defined." at bounding box center [270, 160] width 146 height 12
click at [337, 11] on span "Game Menu" at bounding box center [340, 10] width 35 height 10
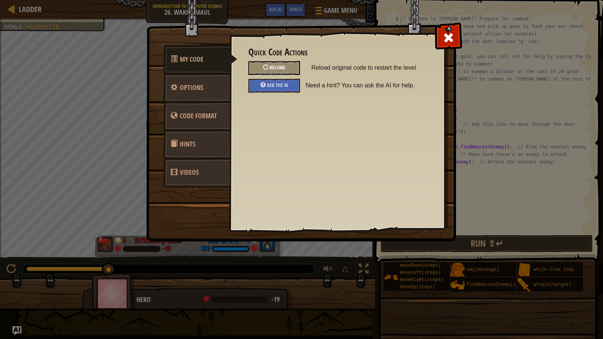
click at [257, 68] on div "Reload" at bounding box center [275, 68] width 52 height 14
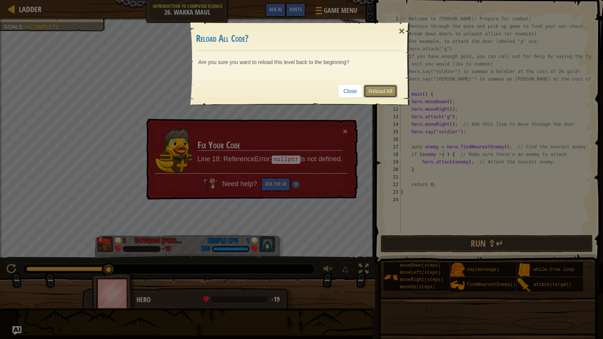
click at [376, 90] on link "Reload All" at bounding box center [381, 91] width 34 height 13
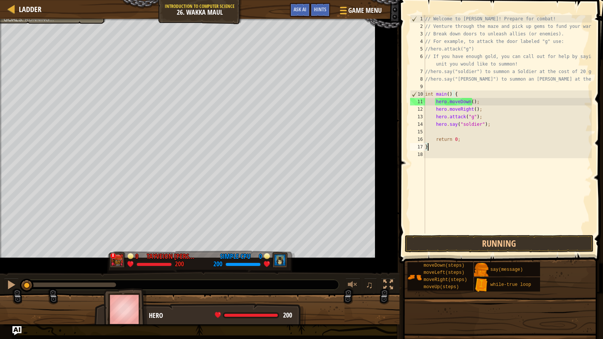
type textarea "}"
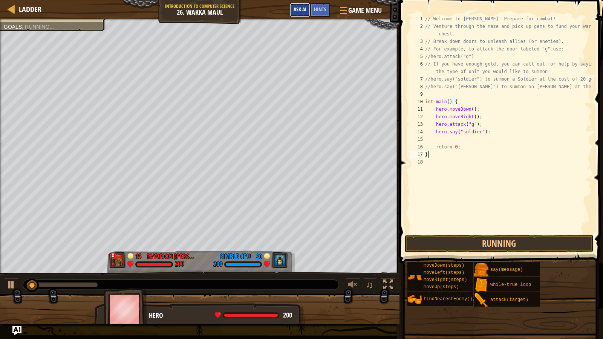
click at [301, 7] on span "Ask AI" at bounding box center [300, 9] width 13 height 7
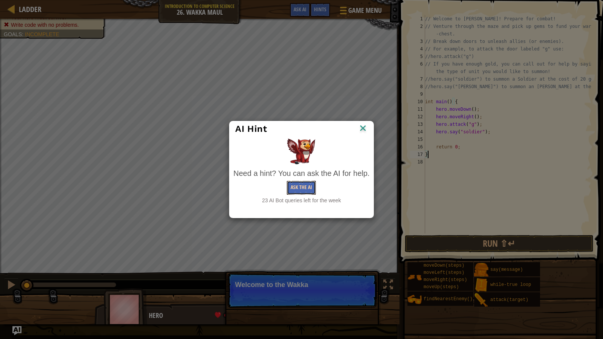
click at [310, 191] on button "Ask the AI" at bounding box center [301, 188] width 29 height 14
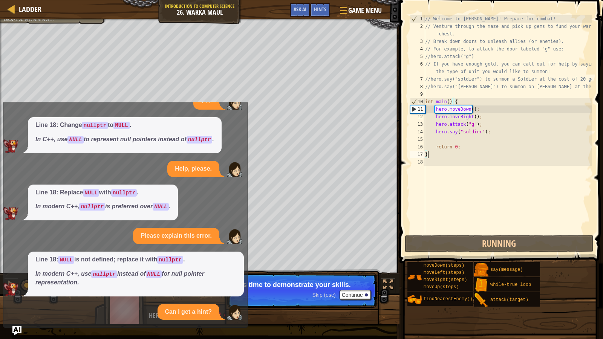
scroll to position [340, 0]
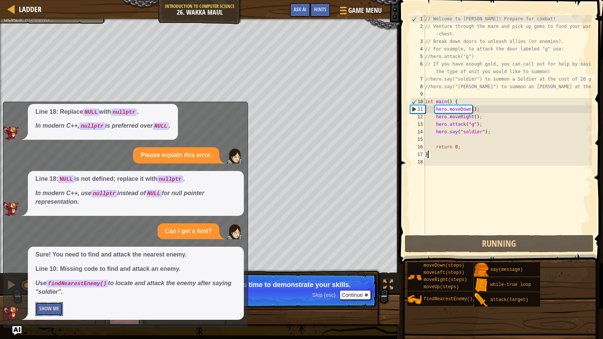
click at [51, 275] on button "Show Me" at bounding box center [49, 309] width 28 height 14
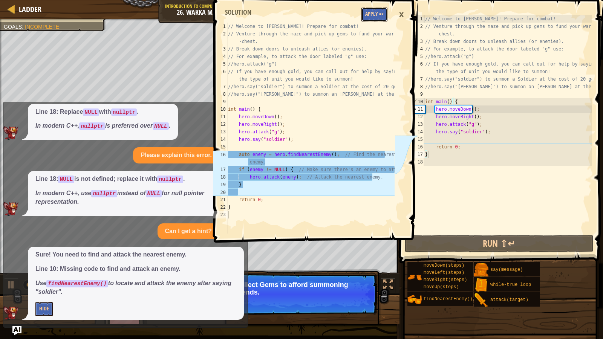
click at [368, 9] on button "Apply =>" at bounding box center [375, 15] width 26 height 14
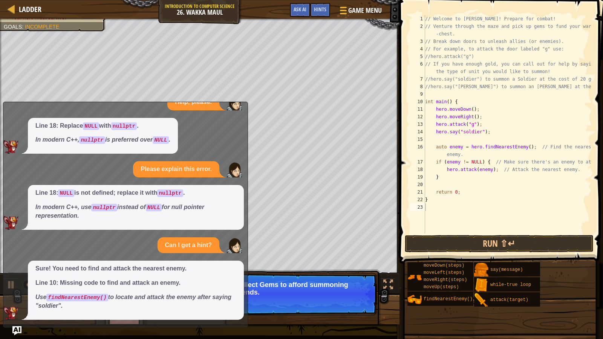
scroll to position [326, 0]
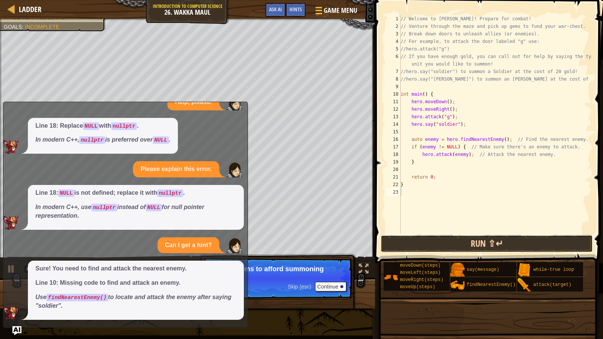
click at [435, 244] on button "Run ⇧↵" at bounding box center [487, 243] width 213 height 17
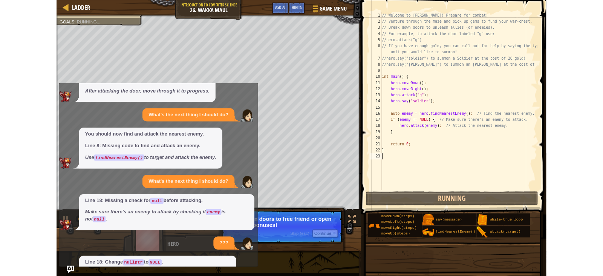
scroll to position [0, 0]
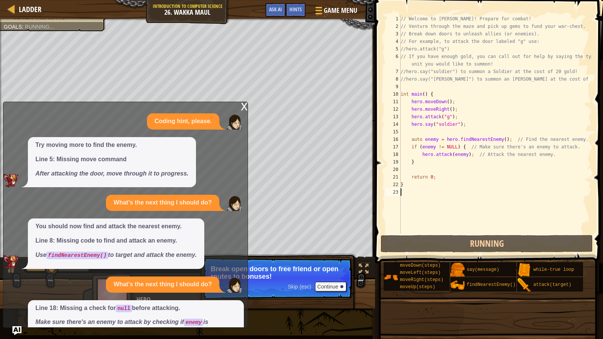
click at [238, 106] on div "x Coding hint, please. Try moving more to find the enemy. Line 5: Missing move …" at bounding box center [125, 215] width 245 height 226
click at [246, 108] on div "x" at bounding box center [244, 106] width 7 height 8
